Goal: Task Accomplishment & Management: Use online tool/utility

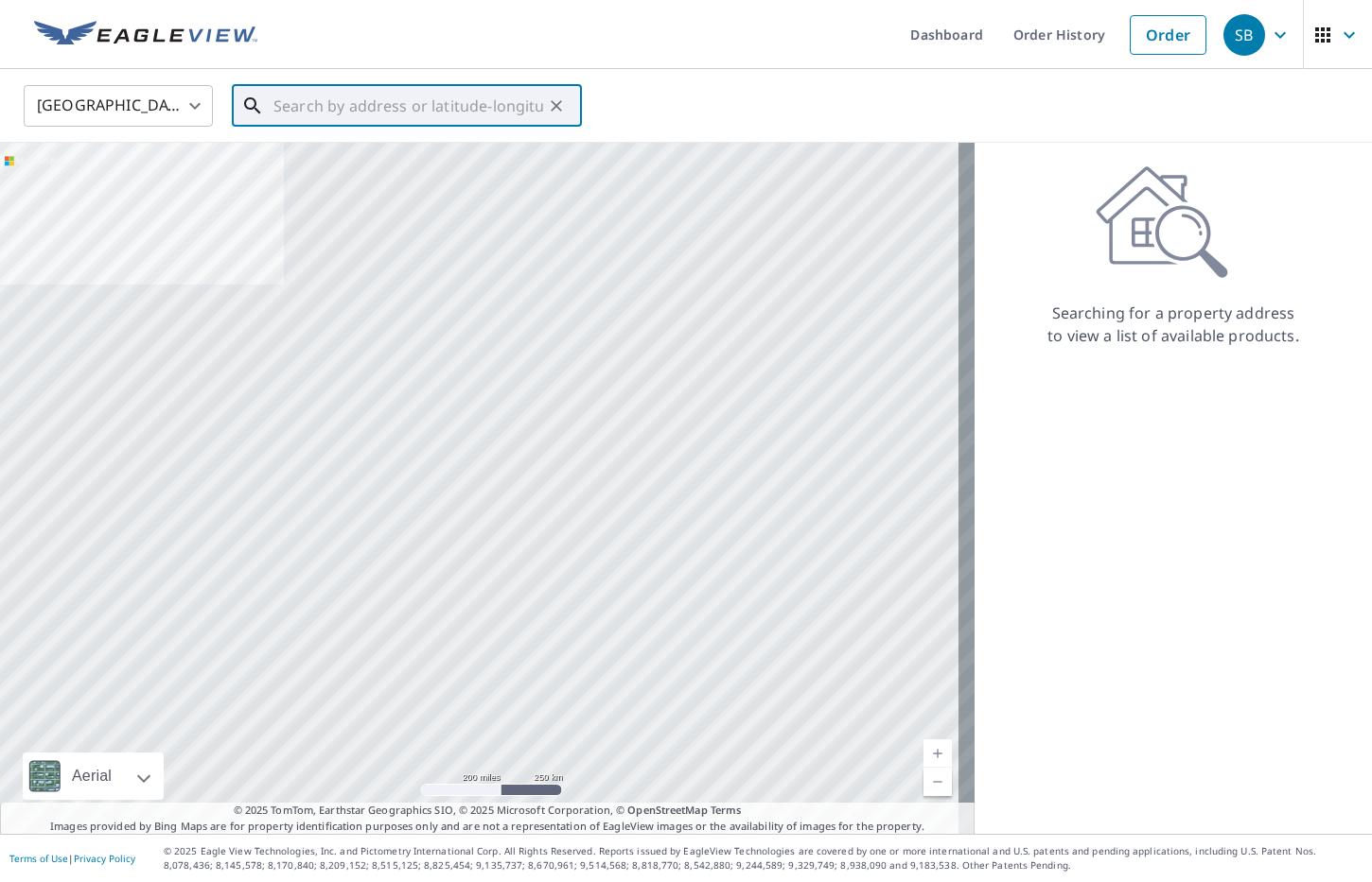
click at [381, 110] on input "text" at bounding box center [407, 105] width 269 height 53
paste input "13 [GEOGRAPHIC_DATA]"
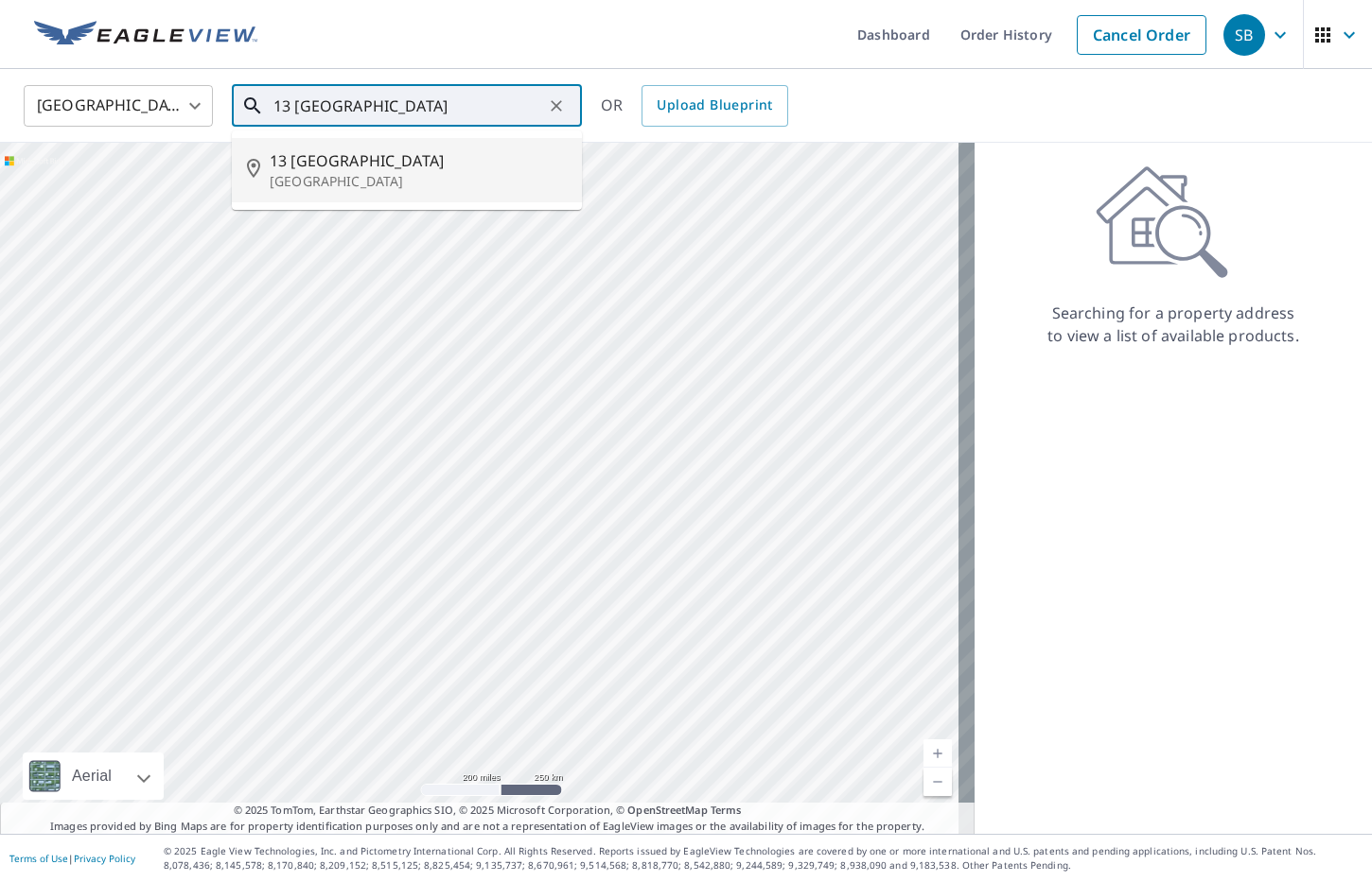
click at [330, 157] on span "13 [GEOGRAPHIC_DATA]" at bounding box center [418, 161] width 297 height 23
type input "[STREET_ADDRESS]"
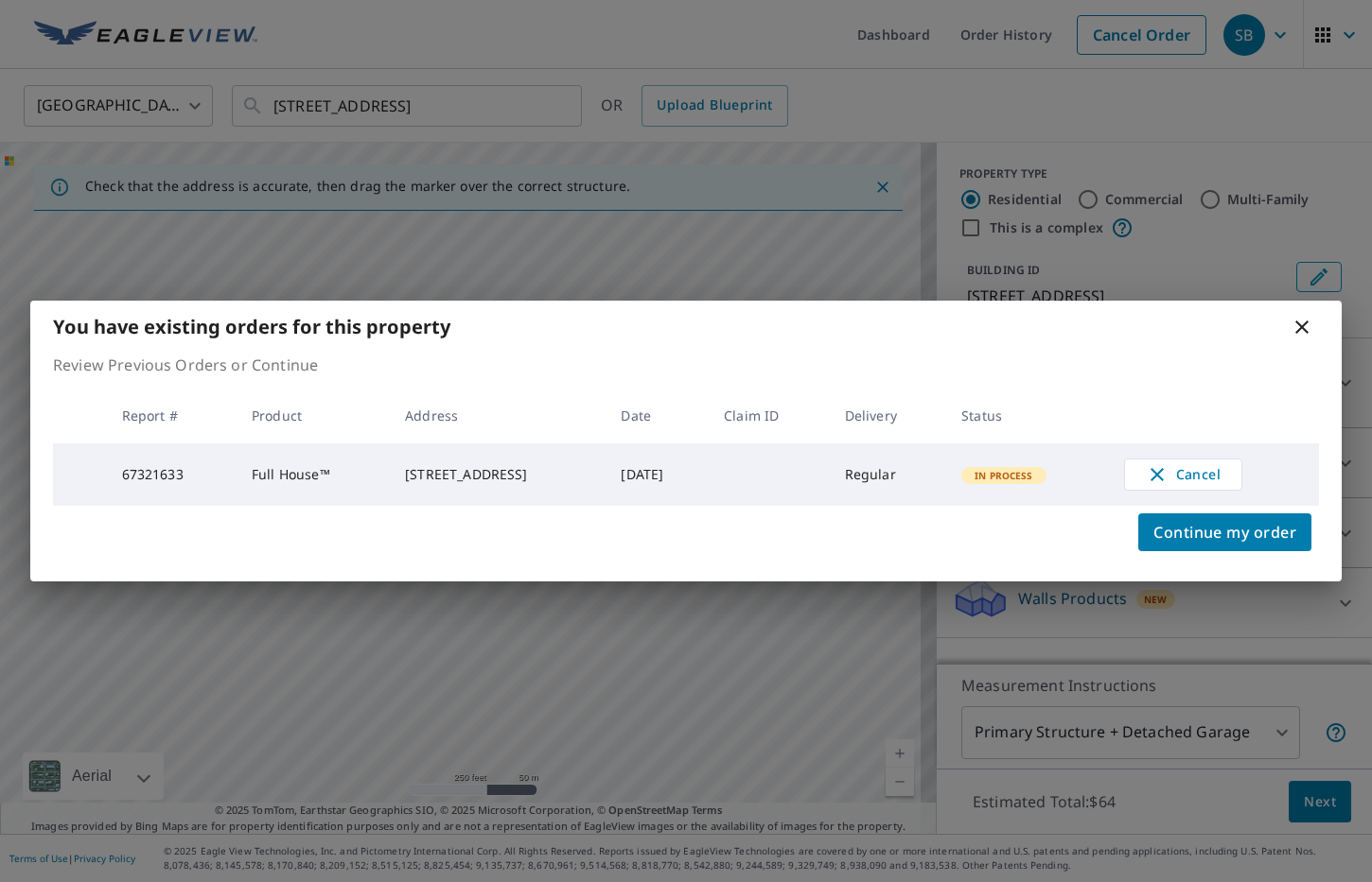
click at [1297, 322] on icon at bounding box center [1302, 327] width 23 height 23
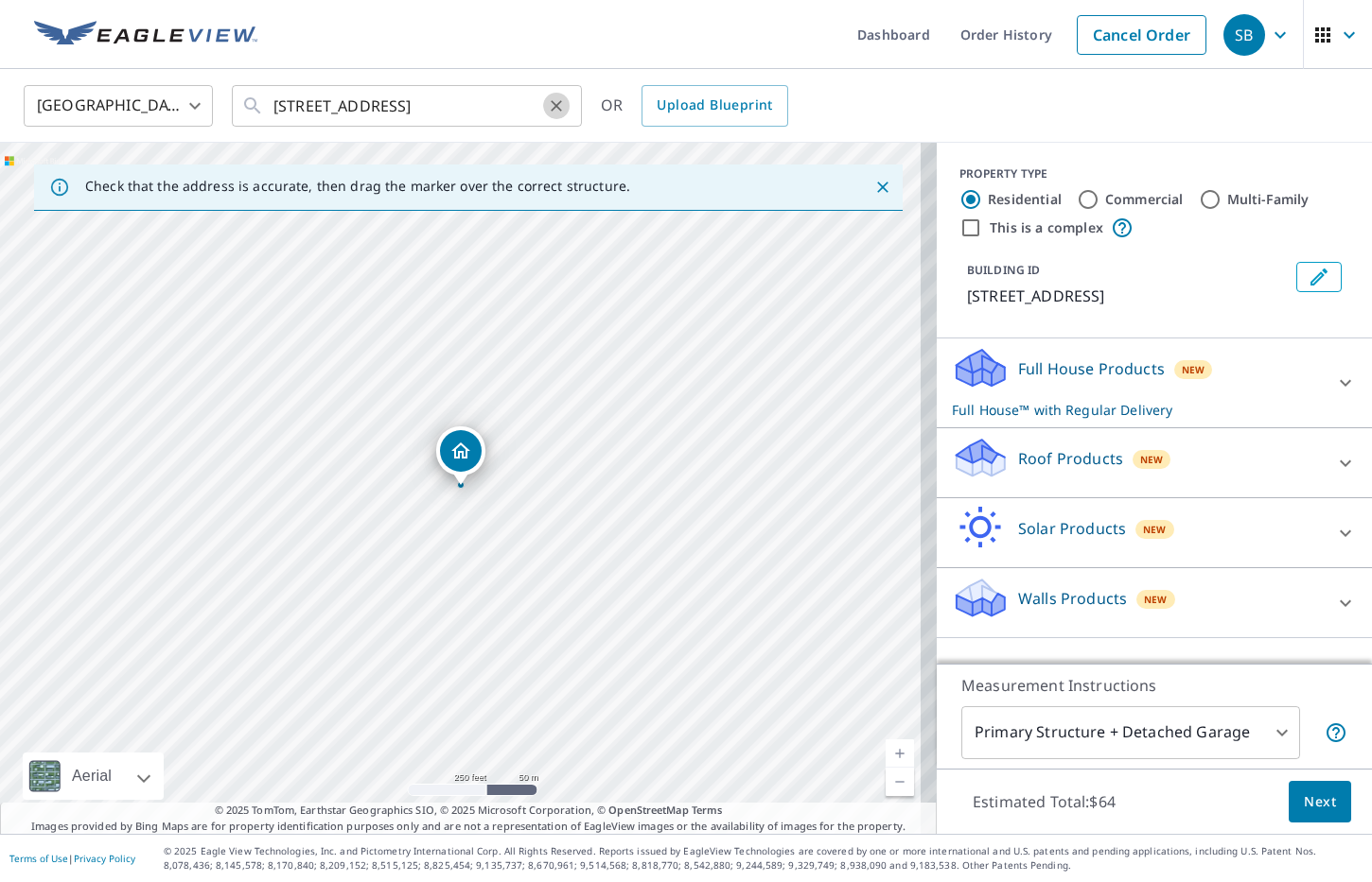
click at [552, 101] on icon "Clear" at bounding box center [556, 106] width 12 height 12
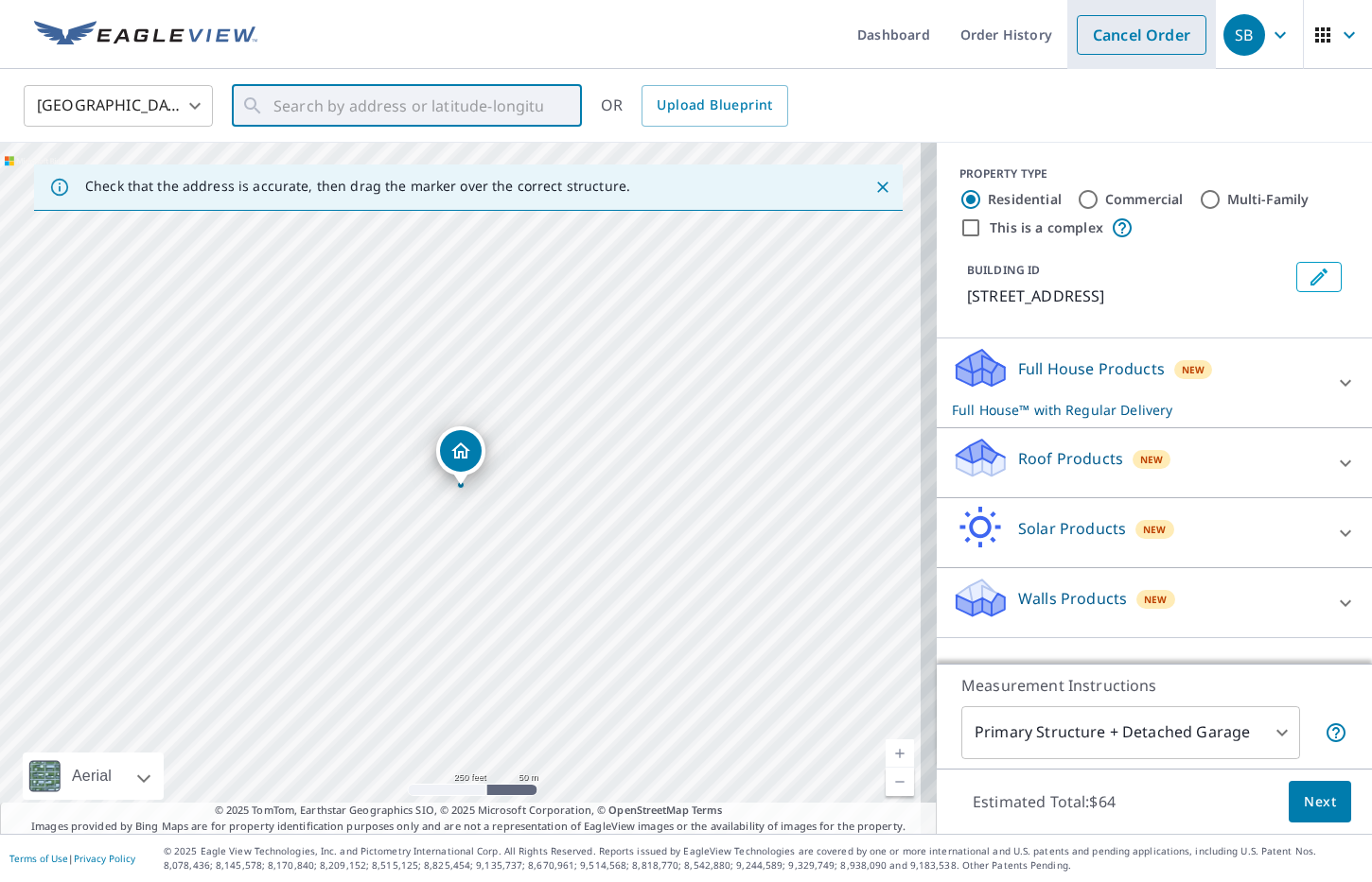
click at [1133, 44] on link "Cancel Order" at bounding box center [1141, 35] width 129 height 40
